Goal: Information Seeking & Learning: Check status

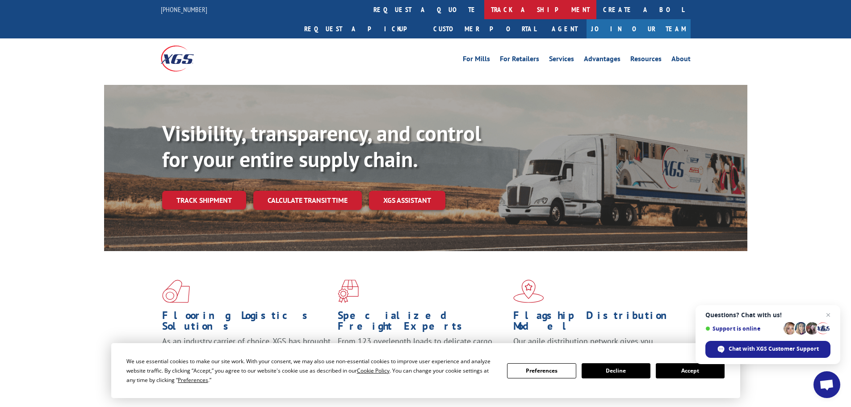
click at [484, 12] on link "track a shipment" at bounding box center [540, 9] width 112 height 19
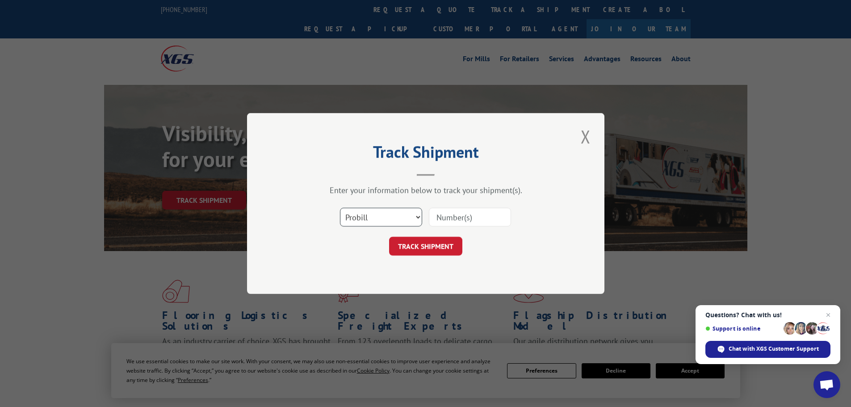
click at [403, 212] on select "Select category... Probill BOL PO" at bounding box center [381, 217] width 82 height 19
select select "po"
click at [340, 208] on select "Select category... Probill BOL PO" at bounding box center [381, 217] width 82 height 19
click at [461, 219] on input at bounding box center [470, 217] width 82 height 19
type input "01529670"
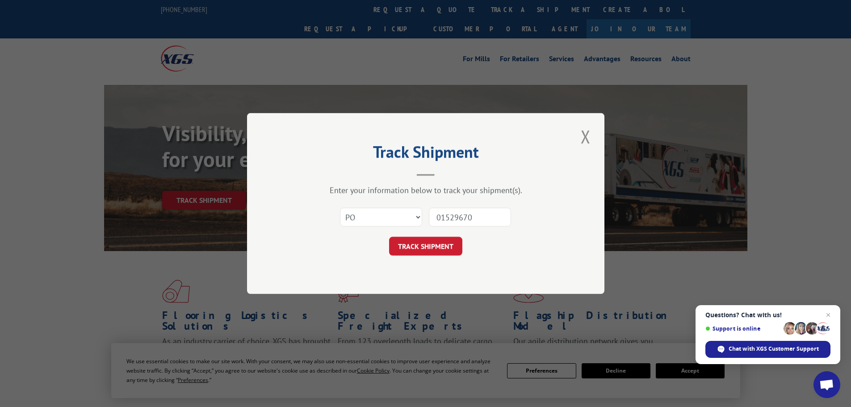
click at [389, 237] on button "TRACK SHIPMENT" at bounding box center [425, 246] width 73 height 19
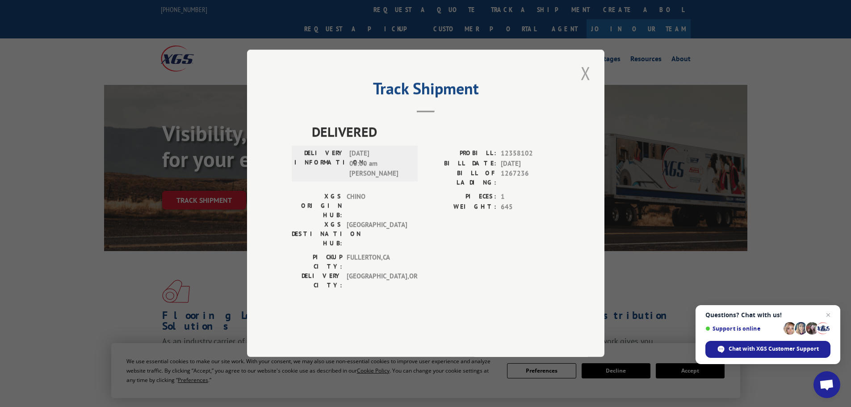
click at [583, 85] on button "Close modal" at bounding box center [585, 73] width 15 height 25
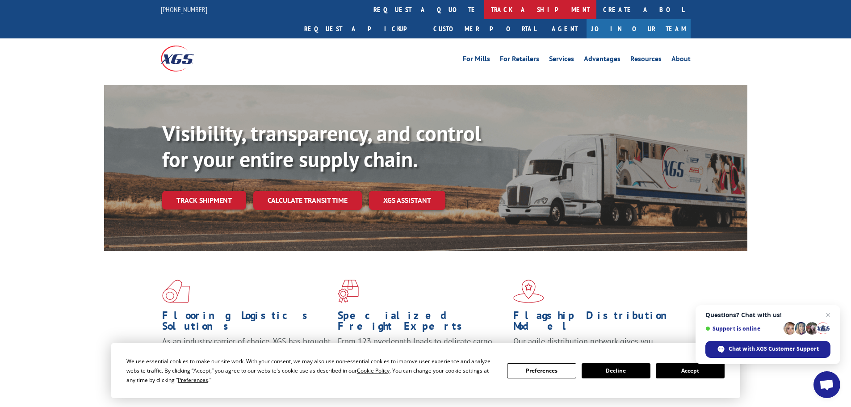
click at [484, 4] on link "track a shipment" at bounding box center [540, 9] width 112 height 19
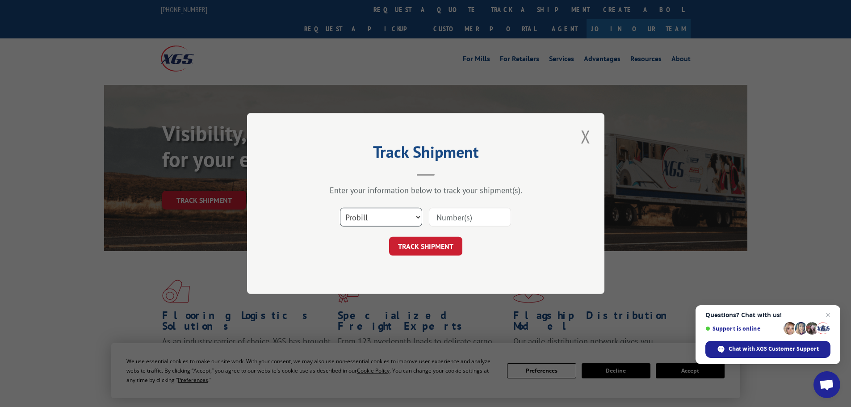
click at [368, 225] on select "Select category... Probill BOL PO" at bounding box center [381, 217] width 82 height 19
select select "po"
click at [340, 208] on select "Select category... Probill BOL PO" at bounding box center [381, 217] width 82 height 19
click at [469, 221] on input at bounding box center [470, 217] width 82 height 19
type input "01529760"
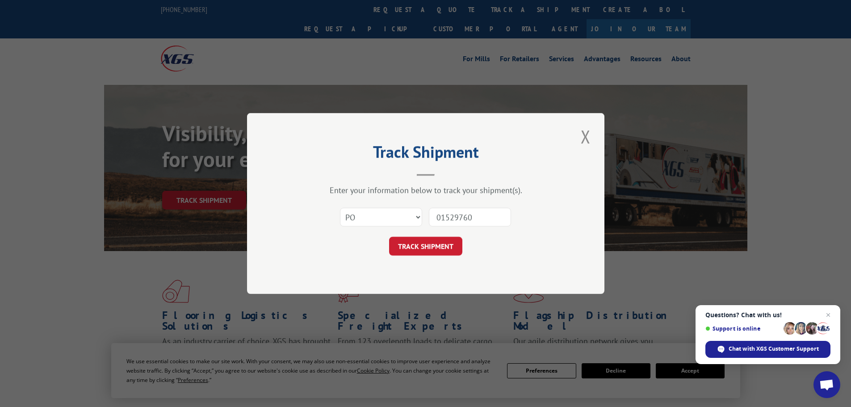
click button "TRACK SHIPMENT" at bounding box center [425, 246] width 73 height 19
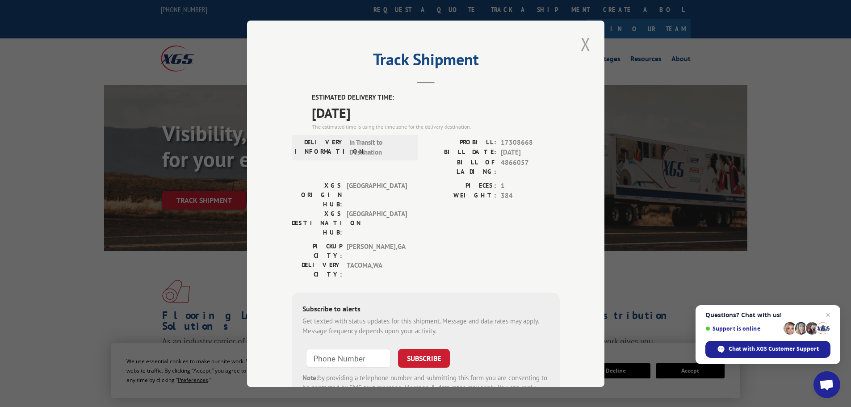
click at [585, 39] on button "Close modal" at bounding box center [585, 44] width 15 height 25
